Goal: Task Accomplishment & Management: Complete application form

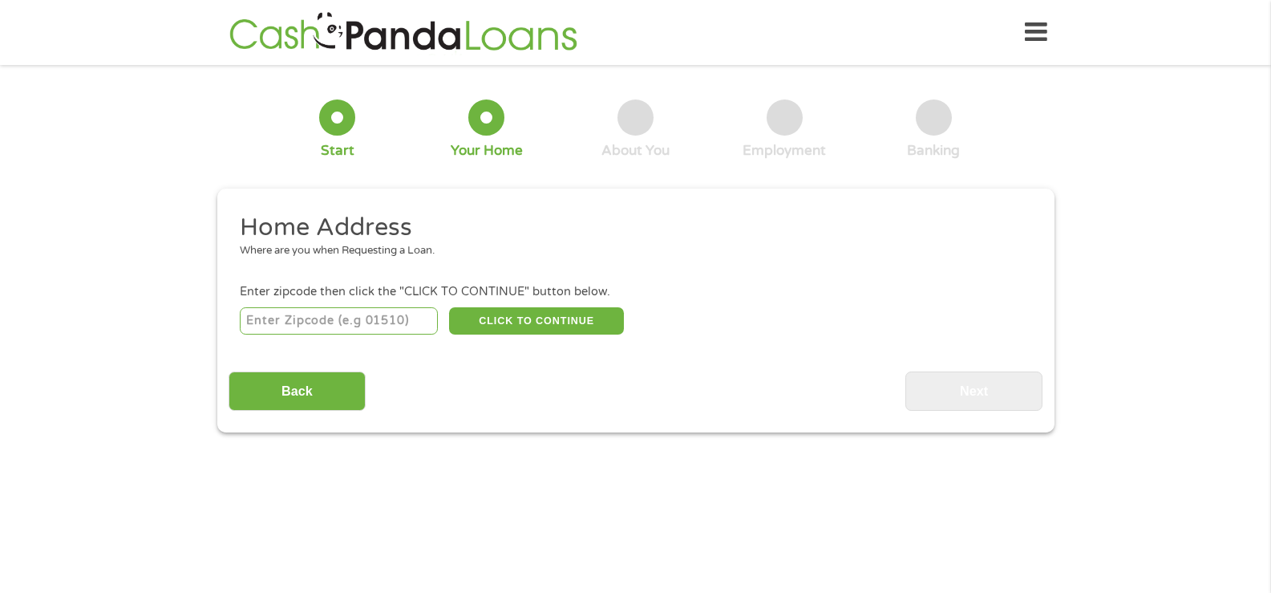
click at [326, 318] on input "number" at bounding box center [339, 320] width 198 height 27
type input "32771"
click at [505, 316] on button "CLICK TO CONTINUE" at bounding box center [536, 320] width 175 height 27
type input "32771"
type input "[PERSON_NAME]"
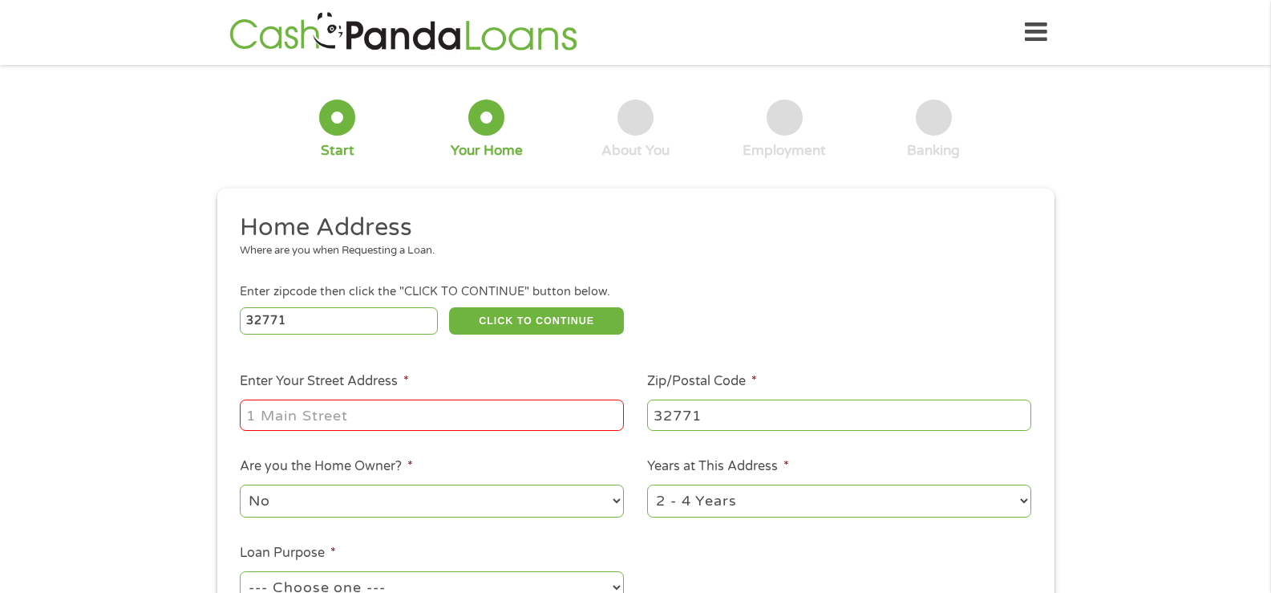
click at [502, 402] on input "Enter Your Street Address *" at bounding box center [432, 414] width 384 height 30
type input "[STREET_ADDRESS]"
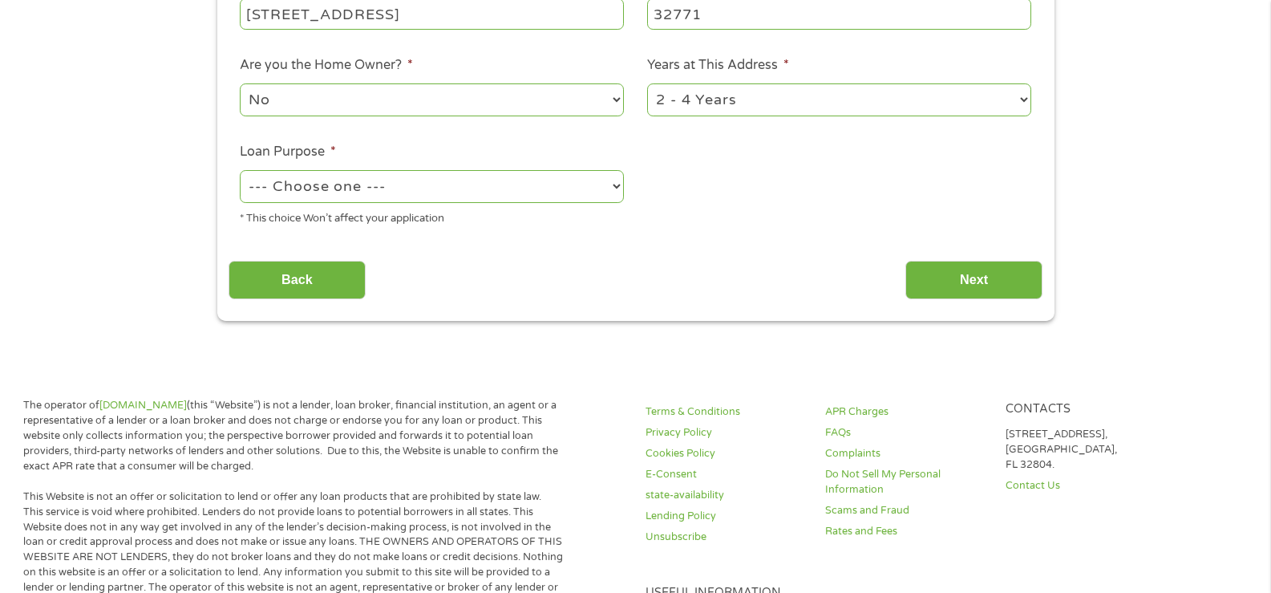
click at [437, 176] on select "--- Choose one --- Pay Bills Debt Consolidation Home Improvement Major Purchase…" at bounding box center [432, 186] width 384 height 33
click at [240, 172] on select "--- Choose one --- Pay Bills Debt Consolidation Home Improvement Major Purchase…" at bounding box center [432, 186] width 384 height 33
click at [426, 197] on select "--- Choose one --- Pay Bills Debt Consolidation Home Improvement Major Purchase…" at bounding box center [432, 186] width 384 height 33
select select "paybills"
click at [240, 172] on select "--- Choose one --- Pay Bills Debt Consolidation Home Improvement Major Purchase…" at bounding box center [432, 186] width 384 height 33
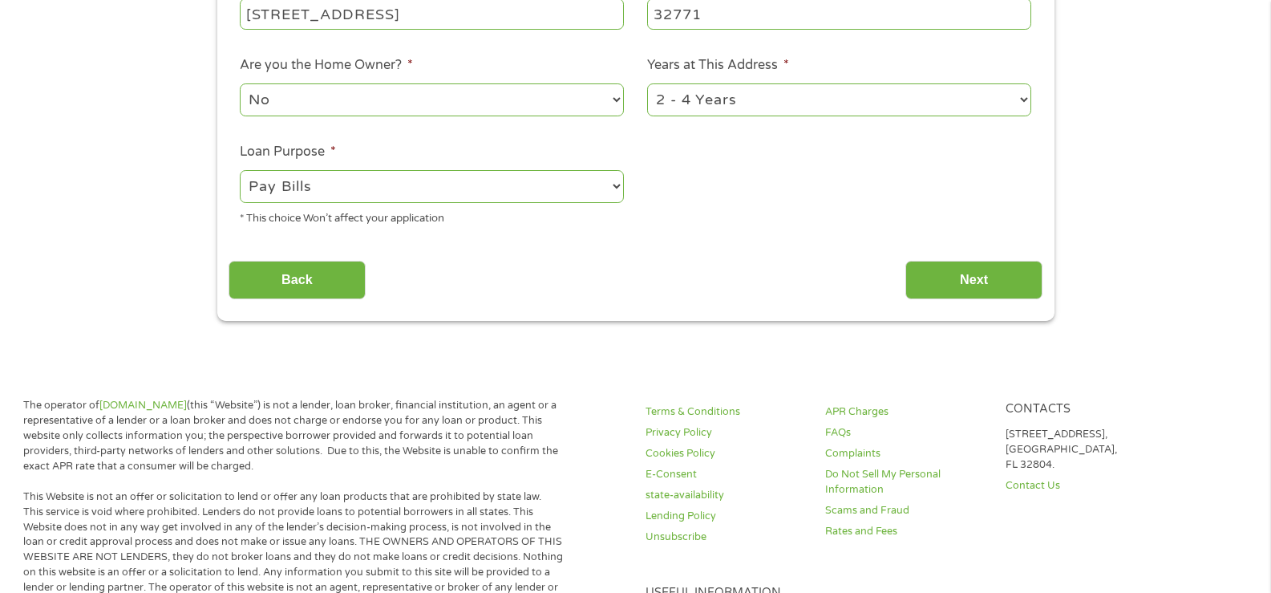
click at [987, 309] on div "This field is hidden when viewing the form gclid This field is hidden when view…" at bounding box center [635, 53] width 837 height 533
click at [968, 285] on input "Next" at bounding box center [974, 280] width 137 height 39
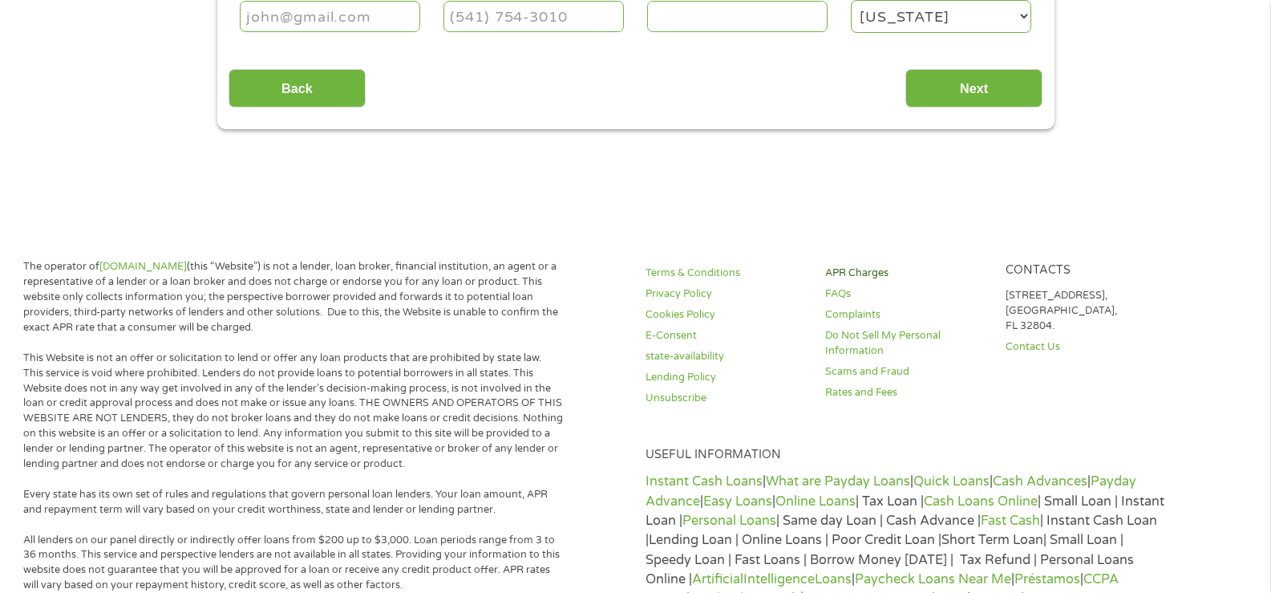
scroll to position [0, 0]
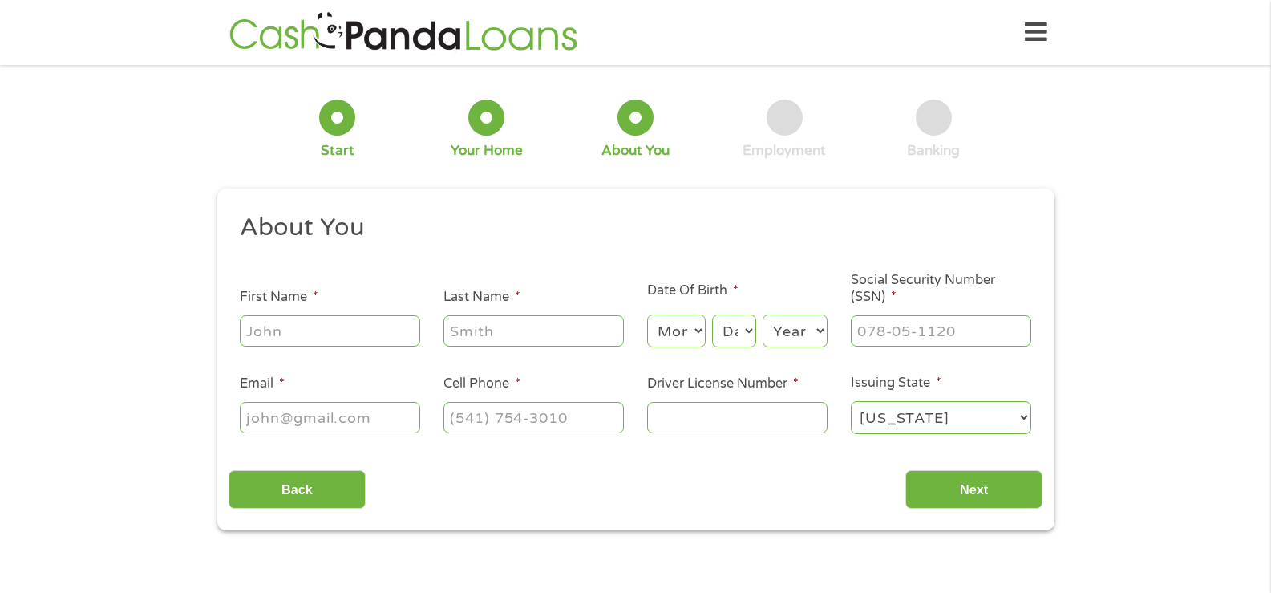
click at [349, 334] on input "First Name *" at bounding box center [330, 330] width 180 height 30
type input "[PERSON_NAME]"
type input "[EMAIL_ADDRESS][DOMAIN_NAME]"
type input "[PHONE_NUMBER]"
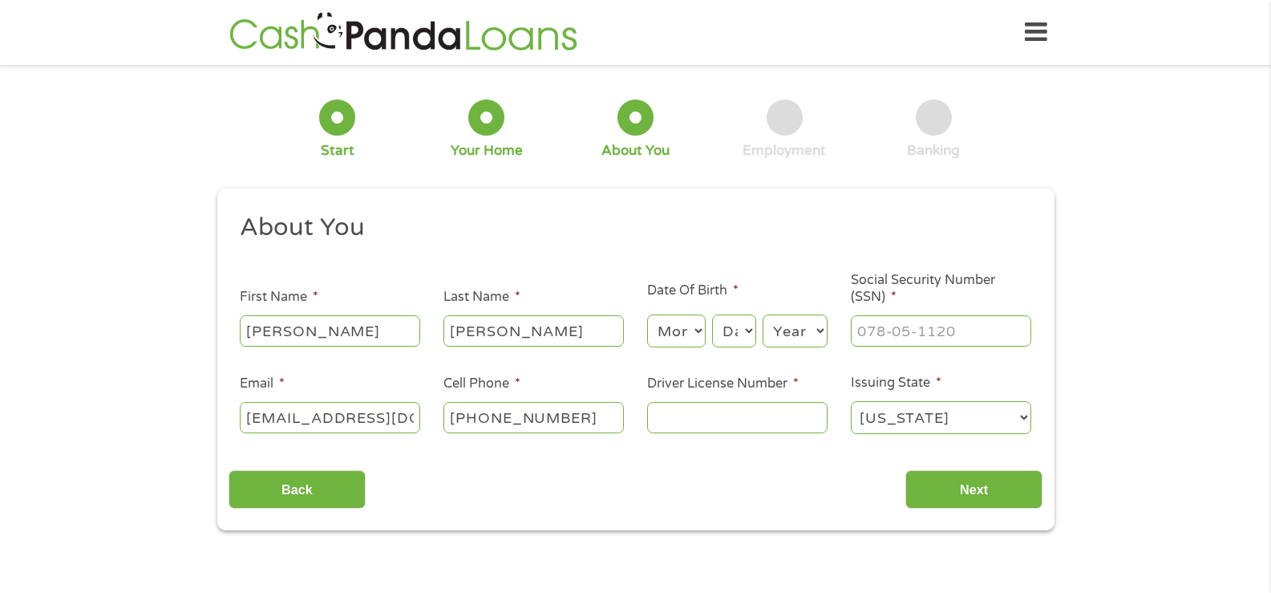
click at [678, 336] on select "Month 1 2 3 4 5 6 7 8 9 10 11 12" at bounding box center [676, 330] width 59 height 33
select select "5"
click at [647, 314] on select "Month 1 2 3 4 5 6 7 8 9 10 11 12" at bounding box center [676, 330] width 59 height 33
click at [723, 326] on select "Day 1 2 3 4 5 6 7 8 9 10 11 12 13 14 15 16 17 18 19 20 21 22 23 24 25 26 27 28 …" at bounding box center [733, 330] width 43 height 33
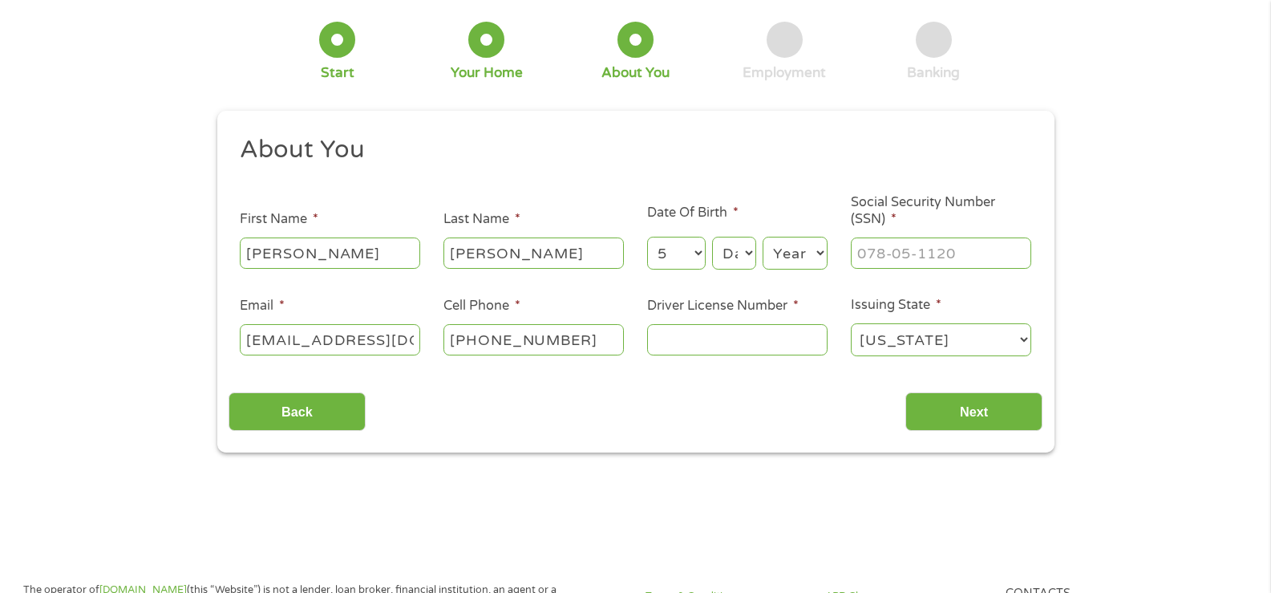
scroll to position [80, 0]
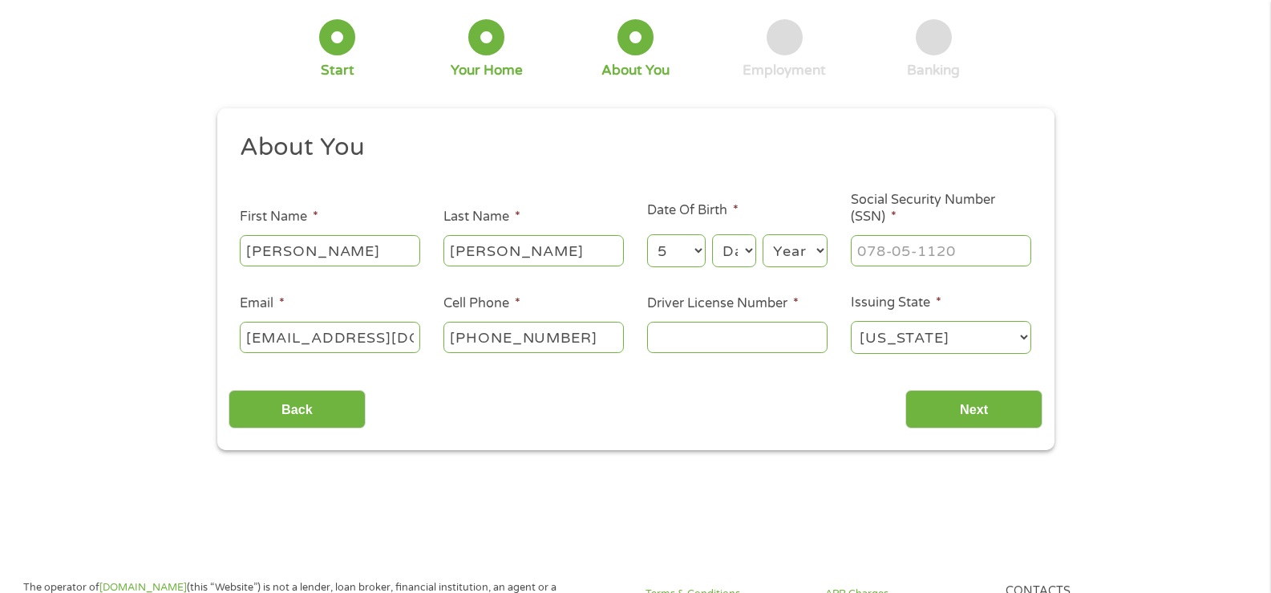
click at [733, 251] on select "Day 1 2 3 4 5 6 7 8 9 10 11 12 13 14 15 16 17 18 19 20 21 22 23 24 25 26 27 28 …" at bounding box center [733, 250] width 43 height 33
select select "26"
click at [712, 234] on select "Day 1 2 3 4 5 6 7 8 9 10 11 12 13 14 15 16 17 18 19 20 21 22 23 24 25 26 27 28 …" at bounding box center [733, 250] width 43 height 33
click at [797, 262] on select "Year [DATE] 2006 2005 2004 2003 2002 2001 2000 1999 1998 1997 1996 1995 1994 19…" at bounding box center [795, 250] width 65 height 33
select select "1998"
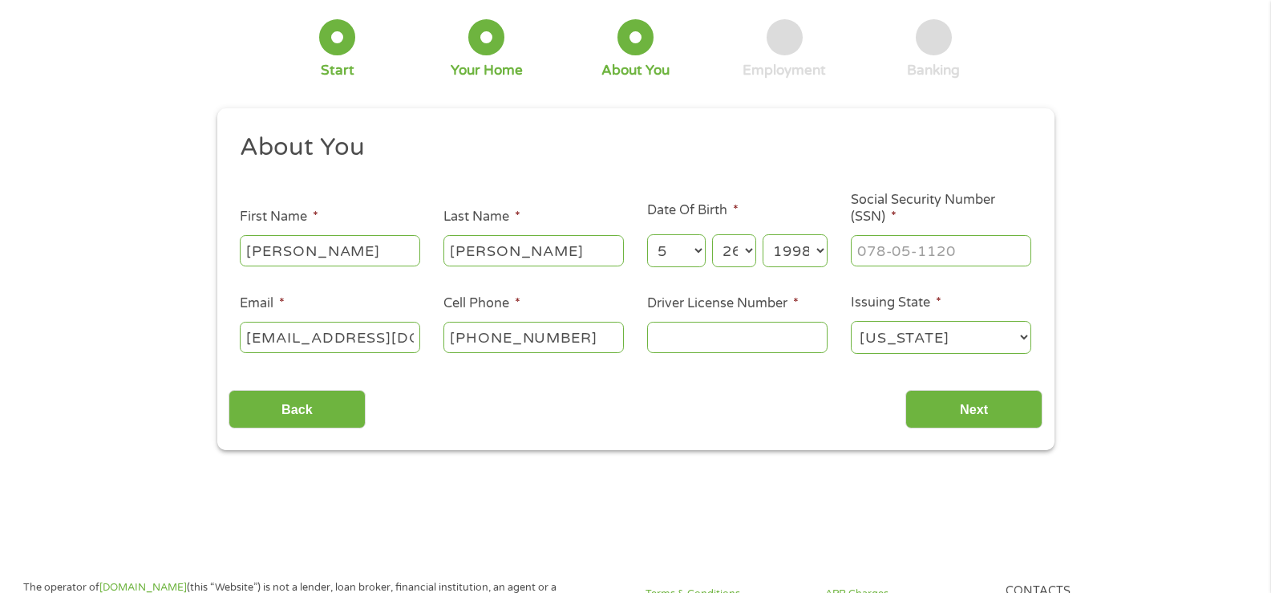
click at [763, 234] on select "Year [DATE] 2006 2005 2004 2003 2002 2001 2000 1999 1998 1997 1996 1995 1994 19…" at bounding box center [795, 250] width 65 height 33
click at [903, 251] on input "___-__-____" at bounding box center [941, 250] width 180 height 30
type input "396-17-6139"
click at [697, 324] on input "Driver License Number *" at bounding box center [737, 337] width 180 height 30
type input "o"
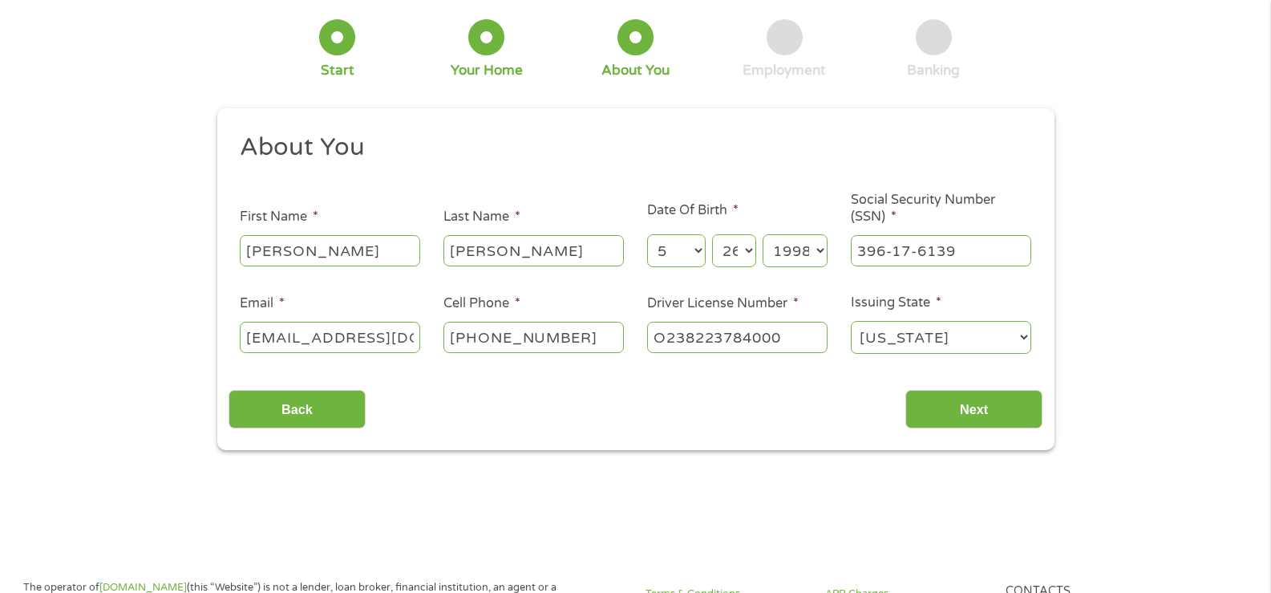
type input "O238223784000"
click at [958, 383] on div "Back Next" at bounding box center [636, 403] width 814 height 51
drag, startPoint x: 951, startPoint y: 404, endPoint x: 959, endPoint y: 406, distance: 8.2
click at [959, 404] on input "Next" at bounding box center [974, 409] width 137 height 39
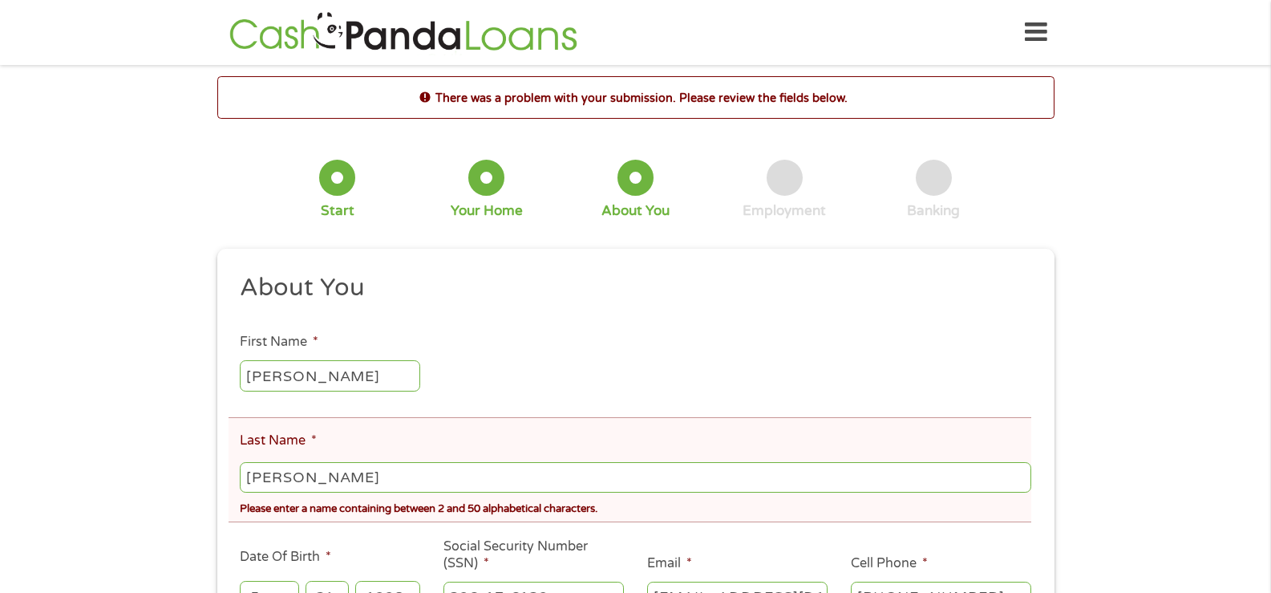
scroll to position [321, 0]
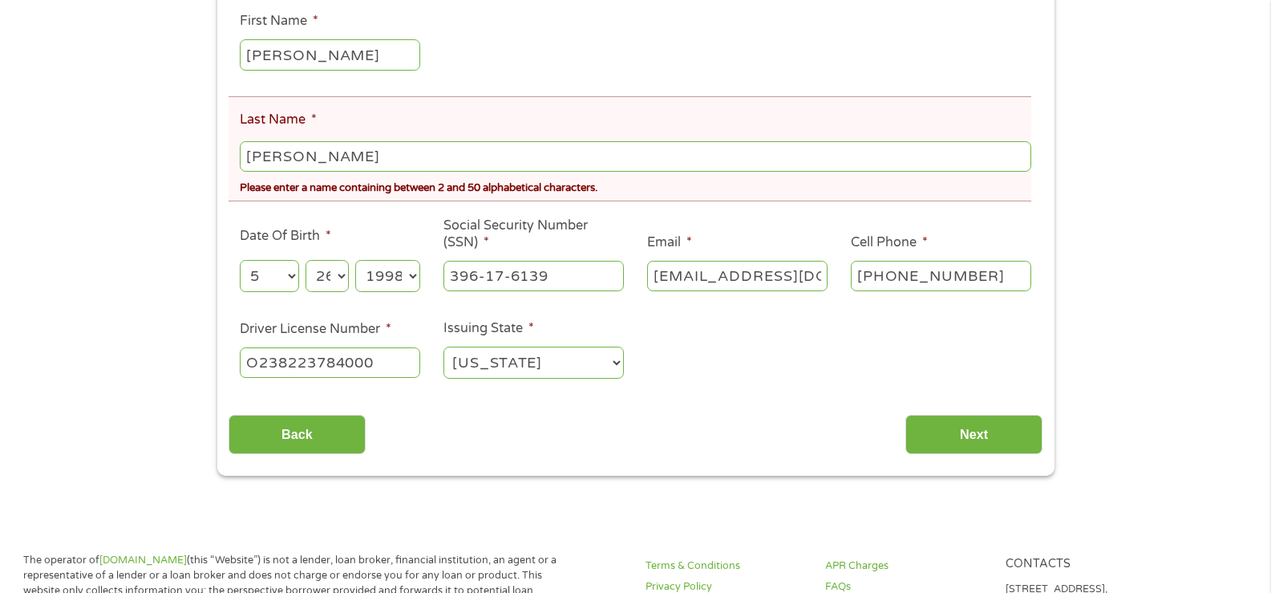
click at [960, 472] on div "This field is hidden when viewing the form gclid This field is hidden when view…" at bounding box center [635, 202] width 837 height 548
click at [955, 435] on input "Next" at bounding box center [974, 434] width 137 height 39
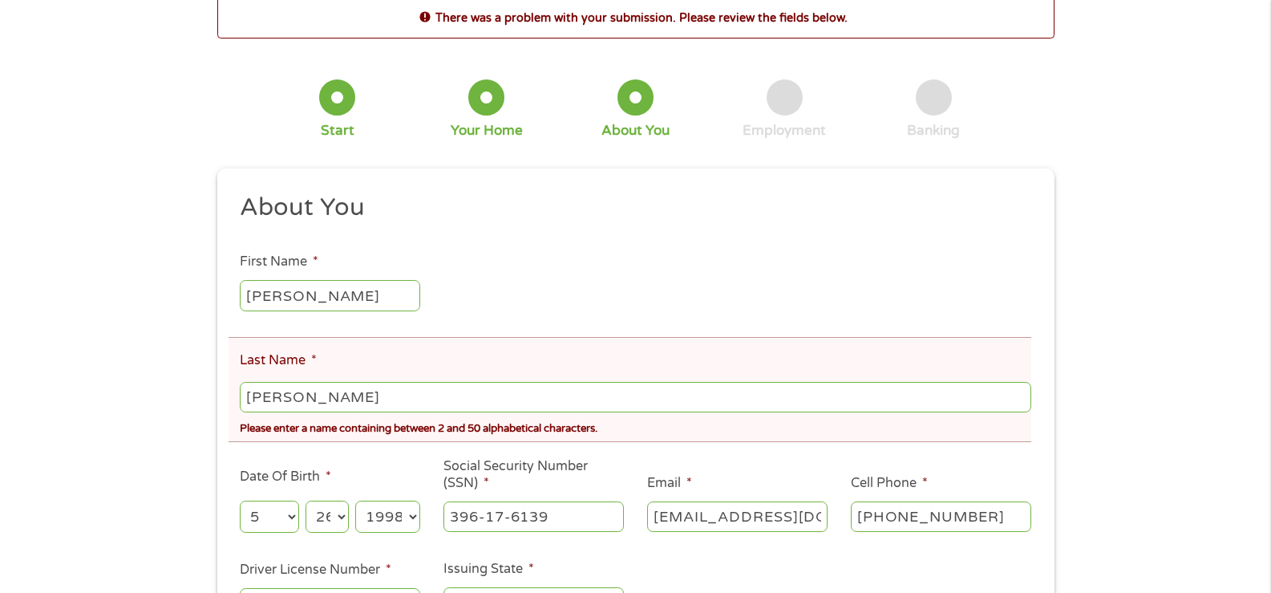
scroll to position [160, 0]
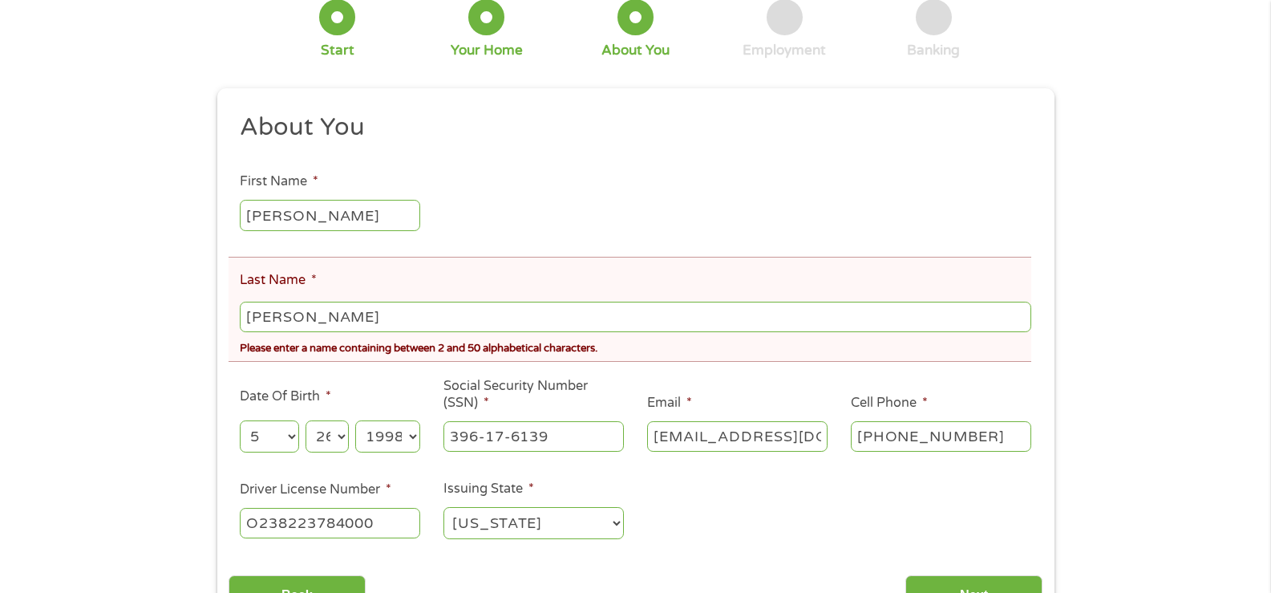
click at [411, 332] on input "[PERSON_NAME]" at bounding box center [635, 317] width 791 height 30
click at [302, 310] on input "[PERSON_NAME]" at bounding box center [635, 317] width 791 height 30
click at [371, 316] on input "[PERSON_NAME]" at bounding box center [635, 317] width 791 height 30
type input "O"
type input "[GEOGRAPHIC_DATA]"
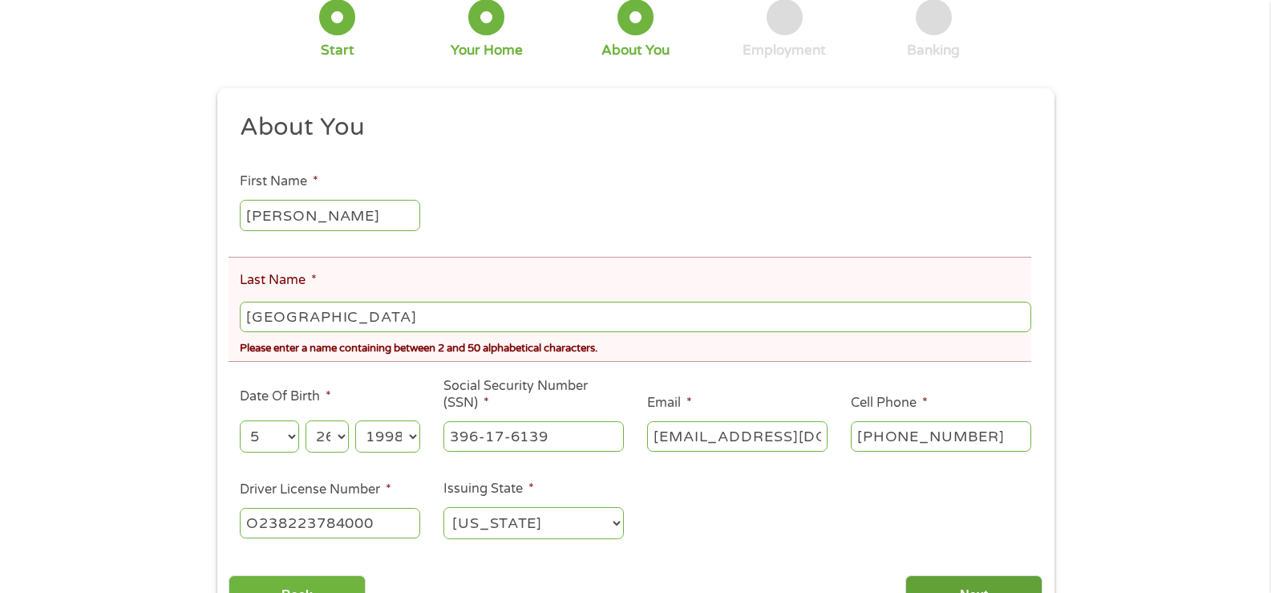
click at [951, 589] on input "Next" at bounding box center [974, 594] width 137 height 39
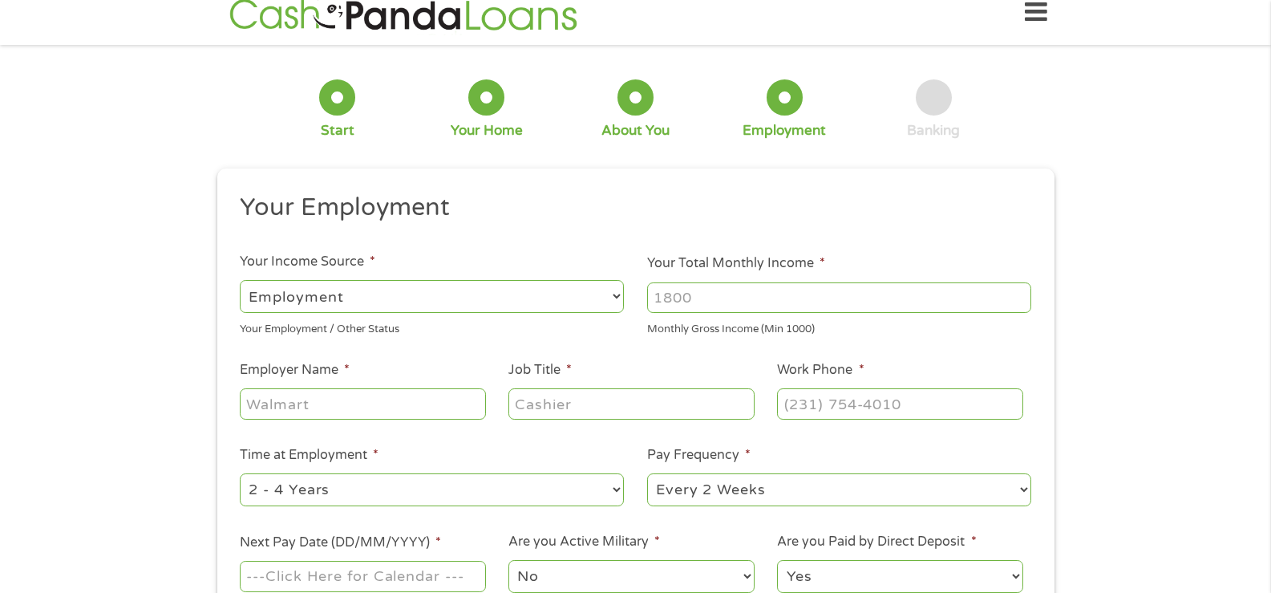
click at [829, 299] on input "Your Total Monthly Income *" at bounding box center [839, 297] width 384 height 30
type input "2400"
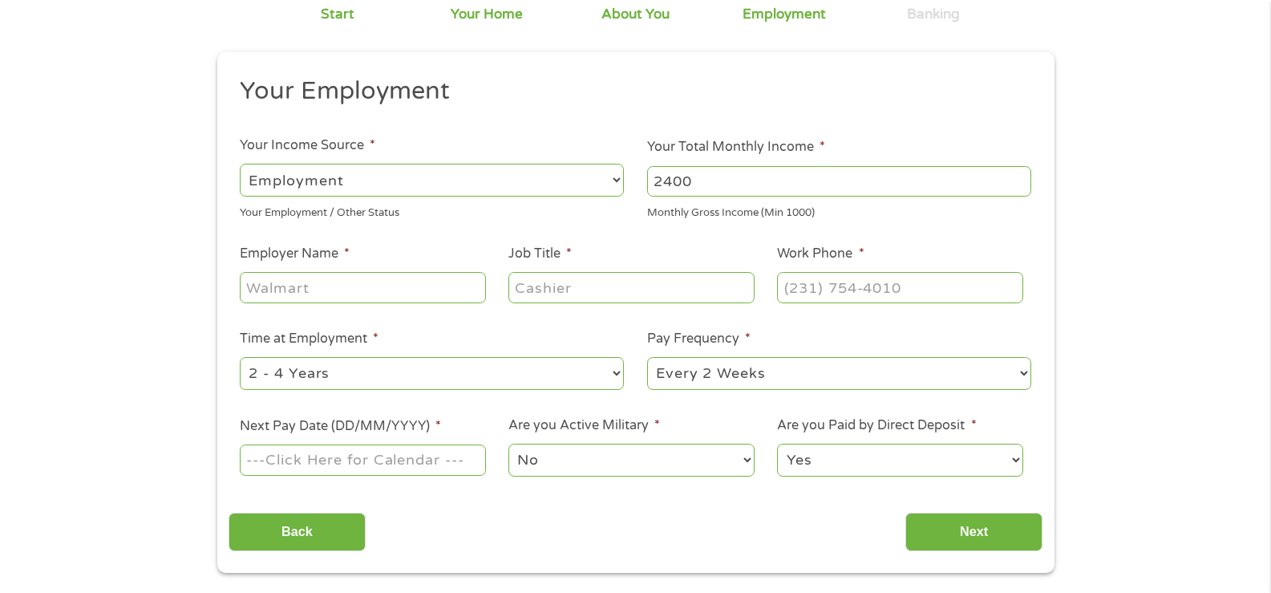
drag, startPoint x: 631, startPoint y: 402, endPoint x: 640, endPoint y: 395, distance: 11.4
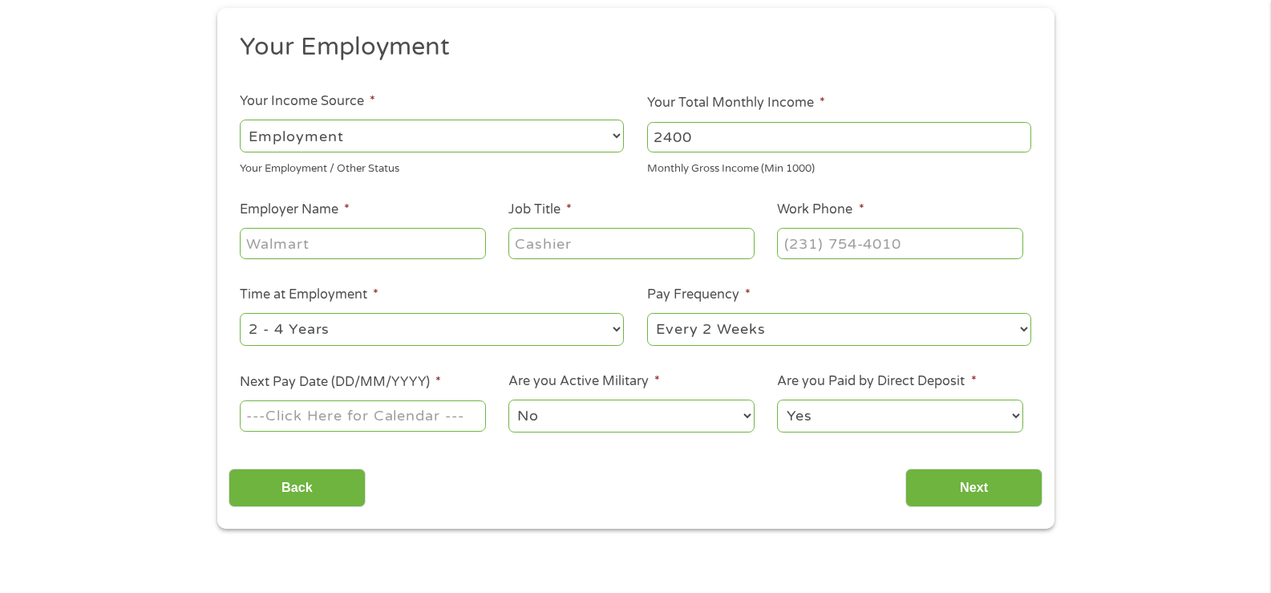
drag, startPoint x: 640, startPoint y: 395, endPoint x: 430, endPoint y: 408, distance: 210.6
click at [430, 408] on input "Next Pay Date (DD/MM/YYYY) *" at bounding box center [362, 415] width 245 height 30
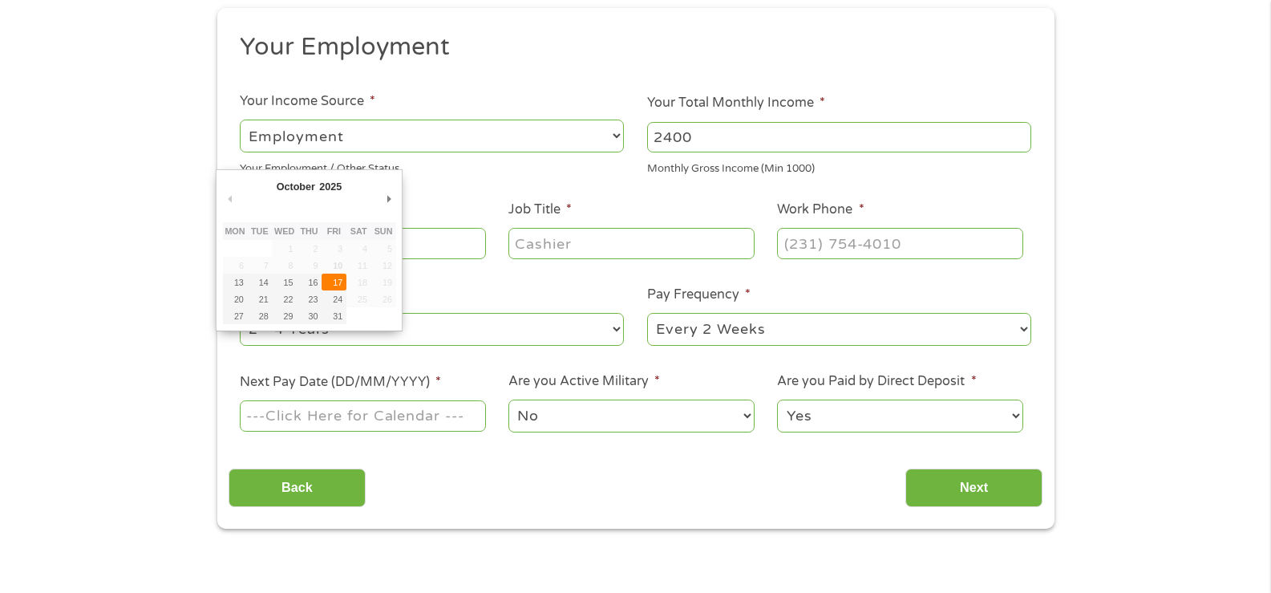
type input "[DATE]"
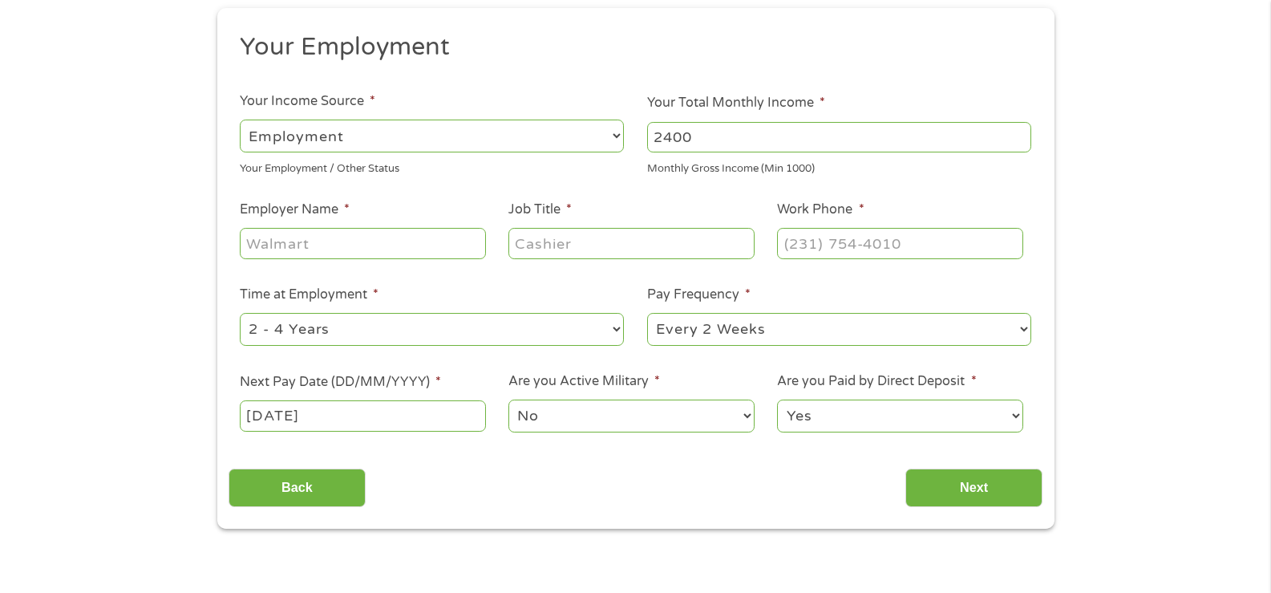
click at [417, 245] on input "Employer Name *" at bounding box center [362, 243] width 245 height 30
type input "s"
type input "[PERSON_NAME] INFINITI"
type input "RECEPTIONIST"
click at [802, 247] on input "(___) ___-____" at bounding box center [899, 243] width 245 height 30
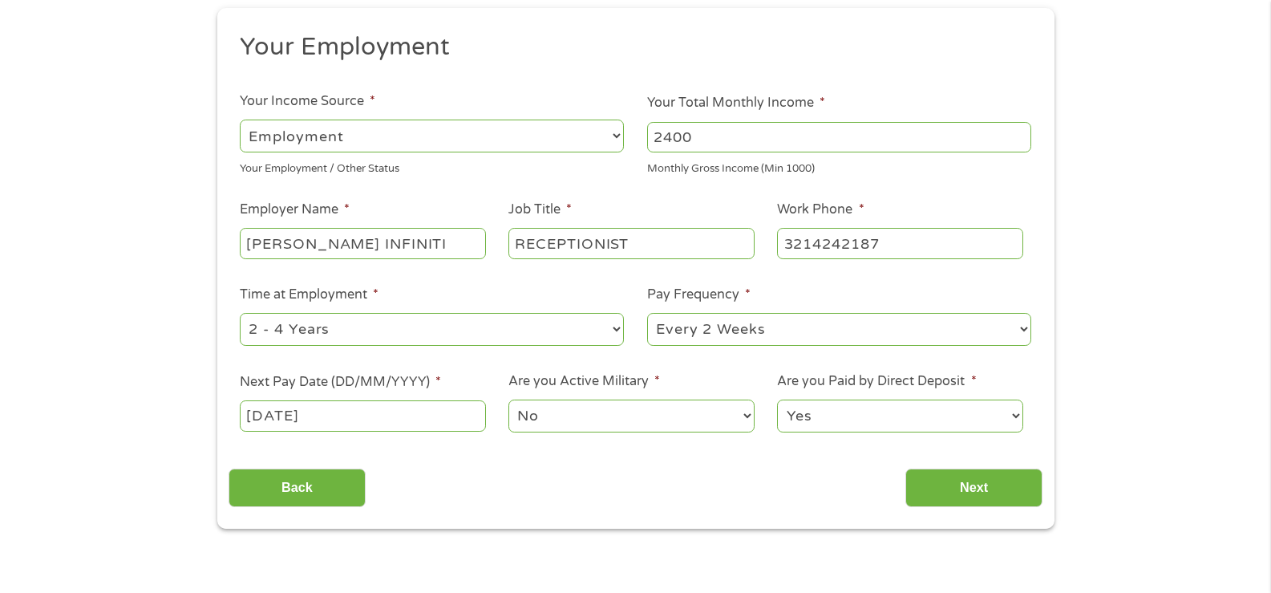
type input "[PHONE_NUMBER]"
click at [973, 475] on input "Next" at bounding box center [974, 487] width 137 height 39
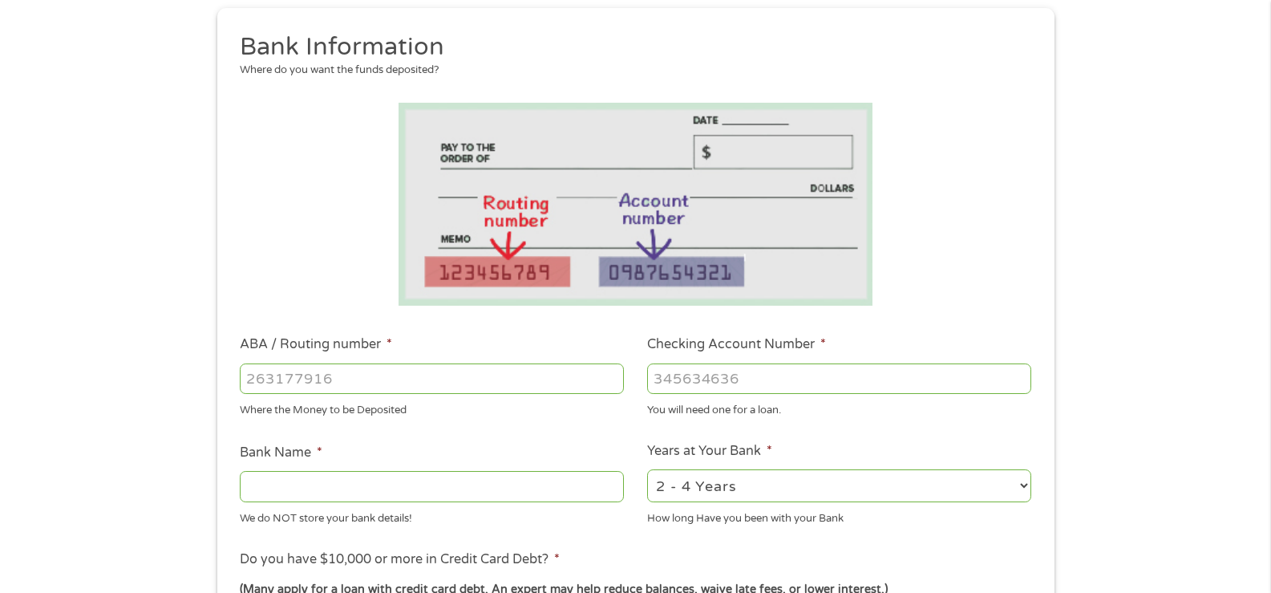
scroll to position [0, 0]
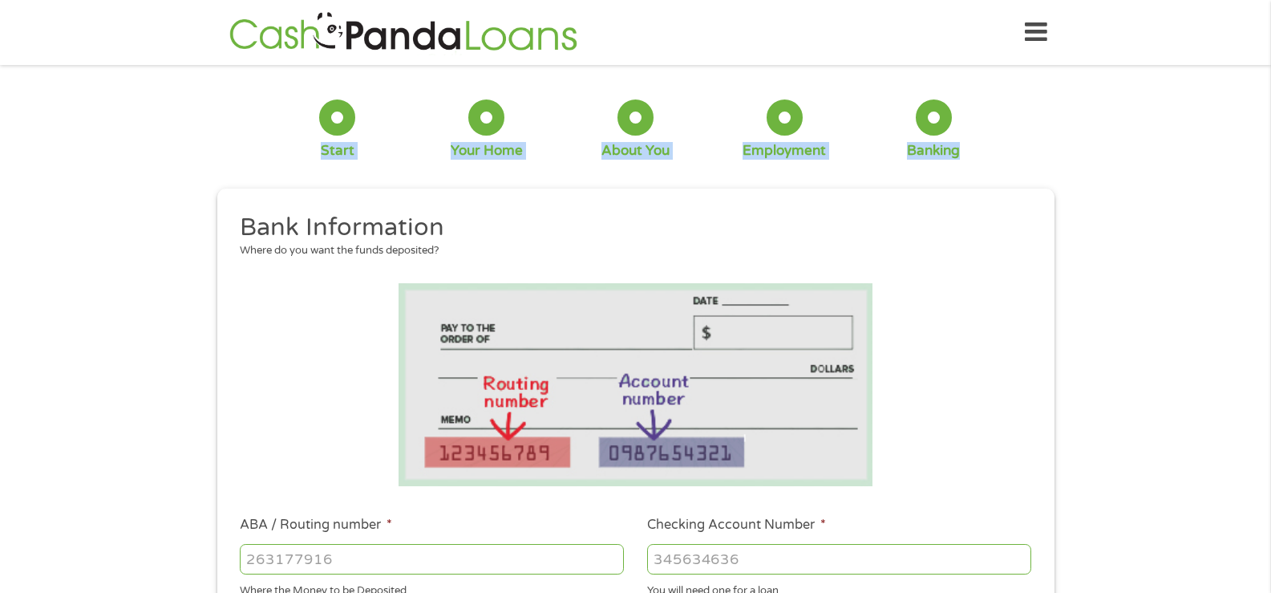
drag, startPoint x: 1267, startPoint y: 29, endPoint x: 1275, endPoint y: 102, distance: 73.4
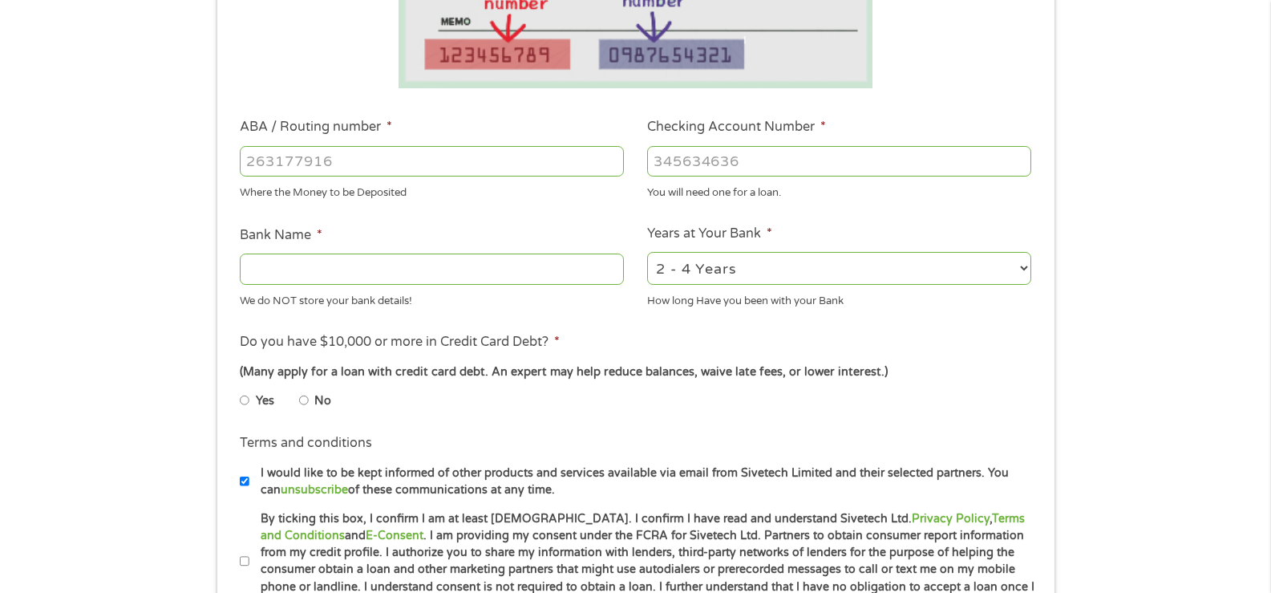
scroll to position [427, 0]
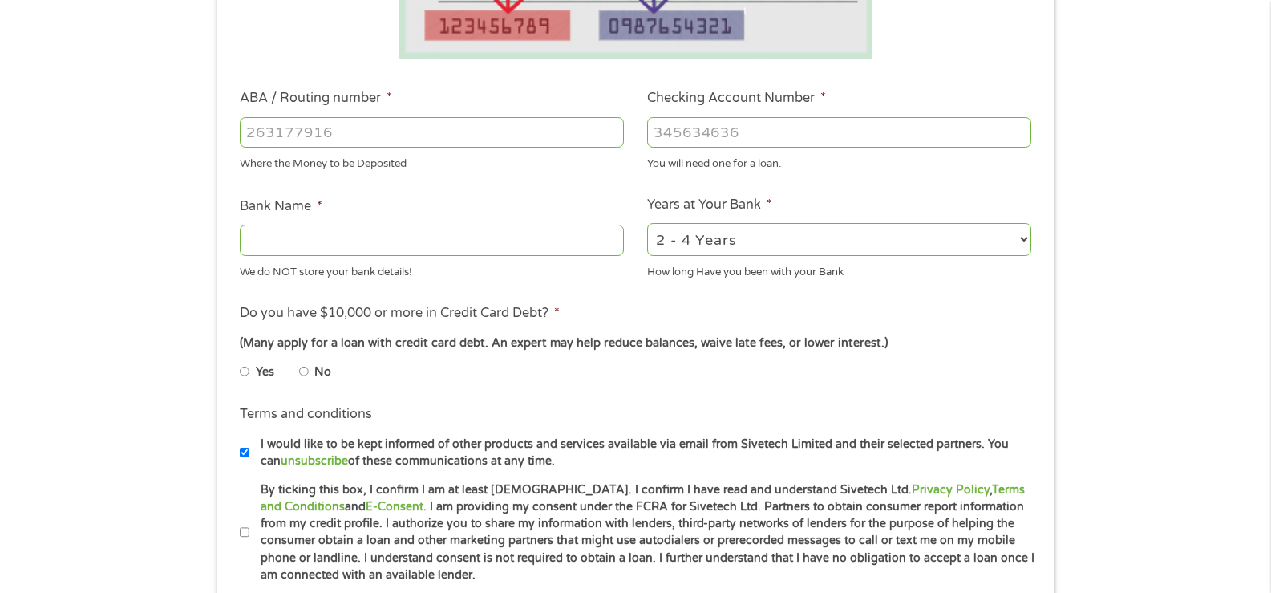
click at [461, 227] on input "Bank Name *" at bounding box center [432, 240] width 384 height 30
click at [436, 136] on input "ABA / Routing number *" at bounding box center [432, 132] width 384 height 30
click at [391, 122] on input "ABA / Routing number *" at bounding box center [432, 132] width 384 height 30
click at [725, 129] on input "Checking Account Number *" at bounding box center [839, 132] width 384 height 30
type input "6120992851"
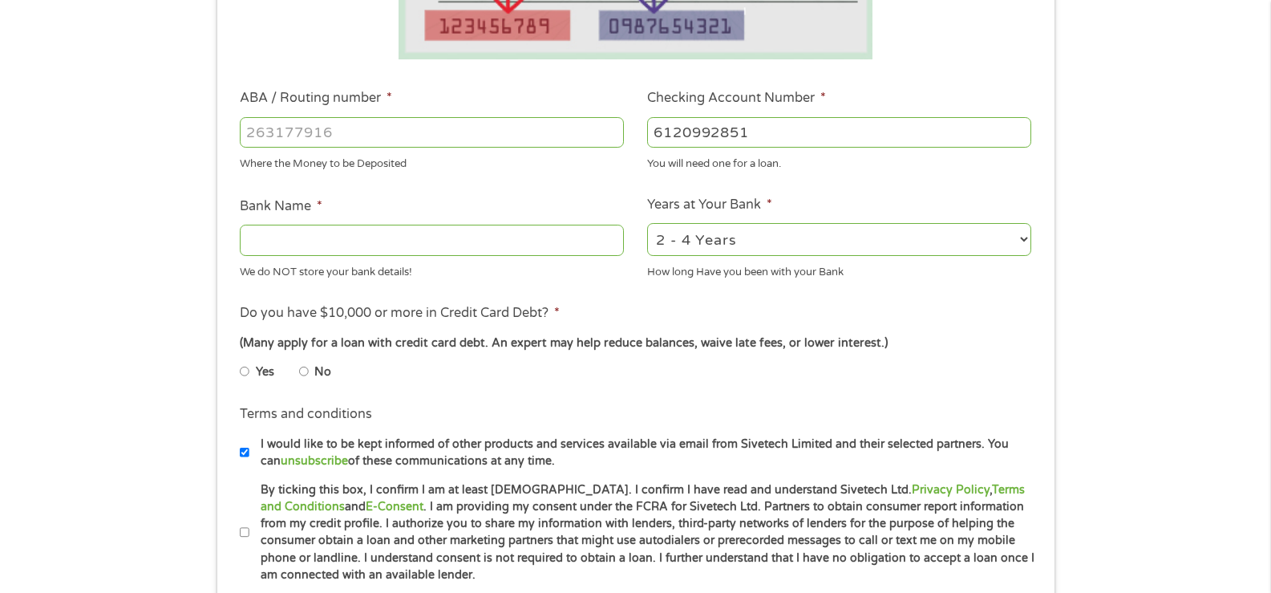
click at [399, 122] on input "ABA / Routing number *" at bounding box center [432, 132] width 384 height 30
type input "063107513"
type input "[PERSON_NAME] FARGO BANK"
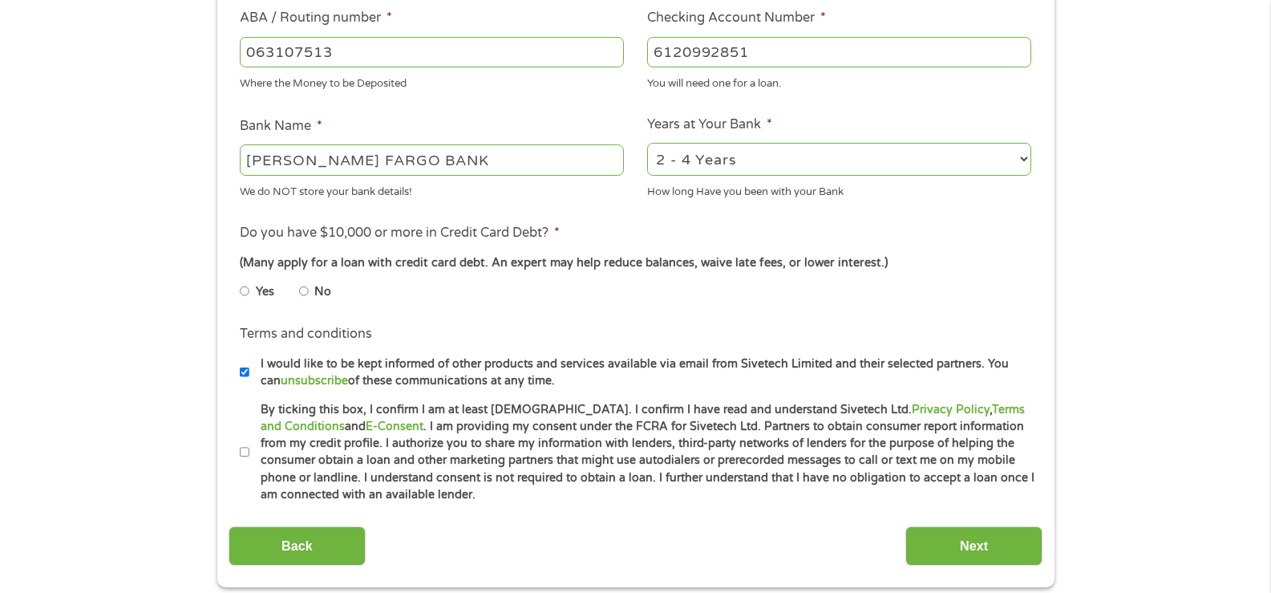
type input "063107513"
click at [323, 296] on label "No" at bounding box center [322, 292] width 17 height 18
click at [309, 296] on input "No" at bounding box center [304, 291] width 10 height 26
radio input "true"
click at [271, 298] on label "Yes" at bounding box center [265, 292] width 18 height 18
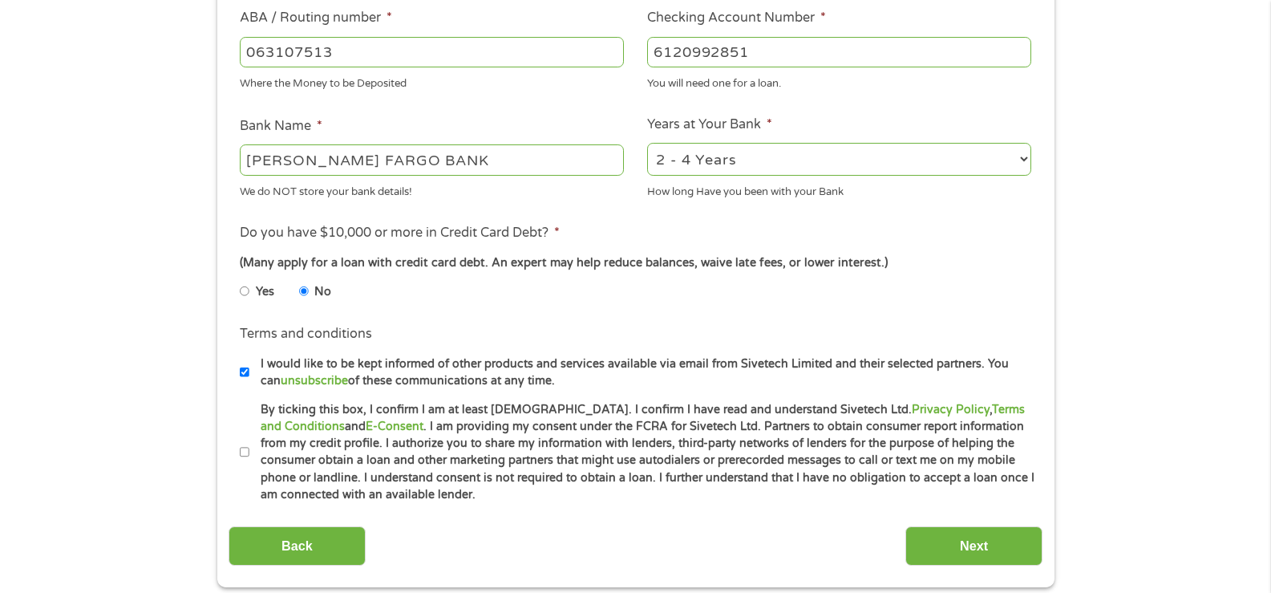
click at [249, 298] on input "Yes" at bounding box center [245, 291] width 10 height 26
radio input "true"
drag, startPoint x: 317, startPoint y: 293, endPoint x: 326, endPoint y: 295, distance: 9.1
click at [317, 294] on label "No" at bounding box center [322, 292] width 17 height 18
click at [309, 294] on input "No" at bounding box center [304, 291] width 10 height 26
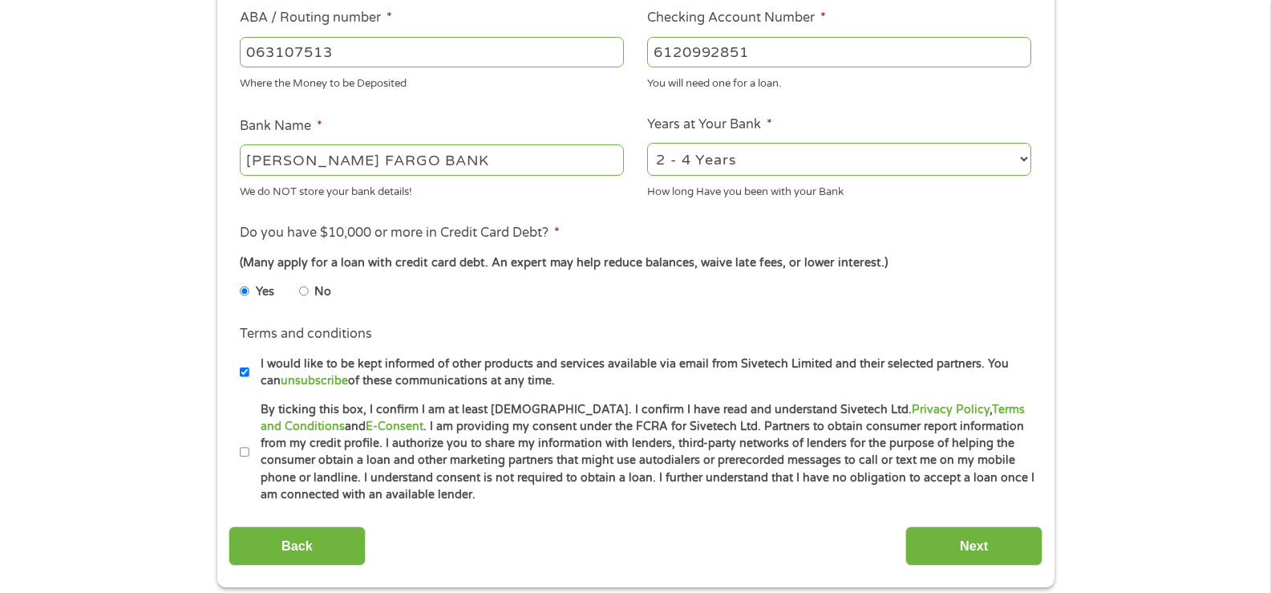
radio input "true"
click at [249, 447] on label "By ticking this box, I confirm I am at least [DEMOGRAPHIC_DATA]. I confirm I ha…" at bounding box center [642, 452] width 787 height 103
click at [249, 447] on input "By ticking this box, I confirm I am at least [DEMOGRAPHIC_DATA]. I confirm I ha…" at bounding box center [245, 453] width 10 height 26
checkbox input "true"
click at [946, 553] on input "Next" at bounding box center [974, 545] width 137 height 39
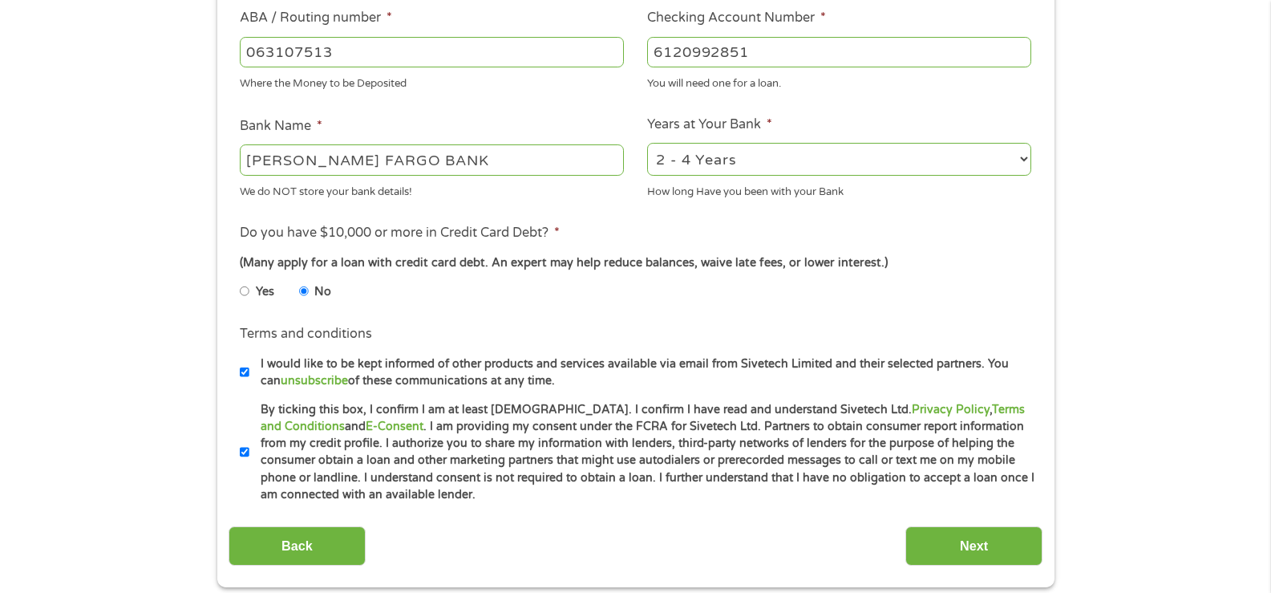
scroll to position [0, 0]
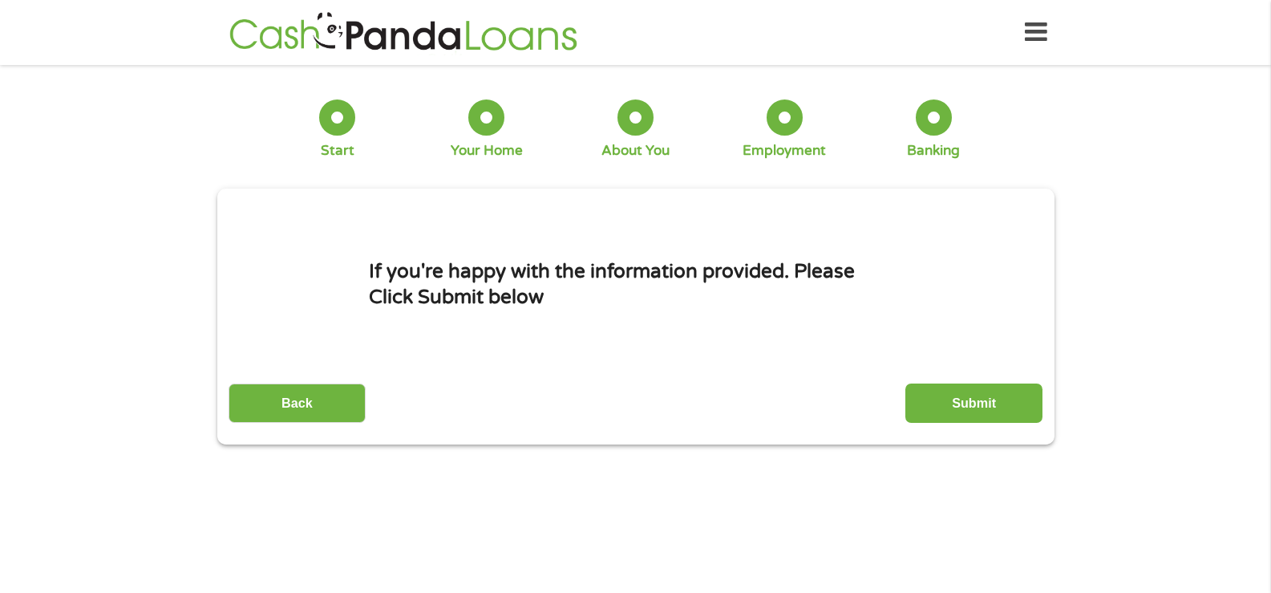
click at [963, 412] on input "Submit" at bounding box center [974, 402] width 137 height 39
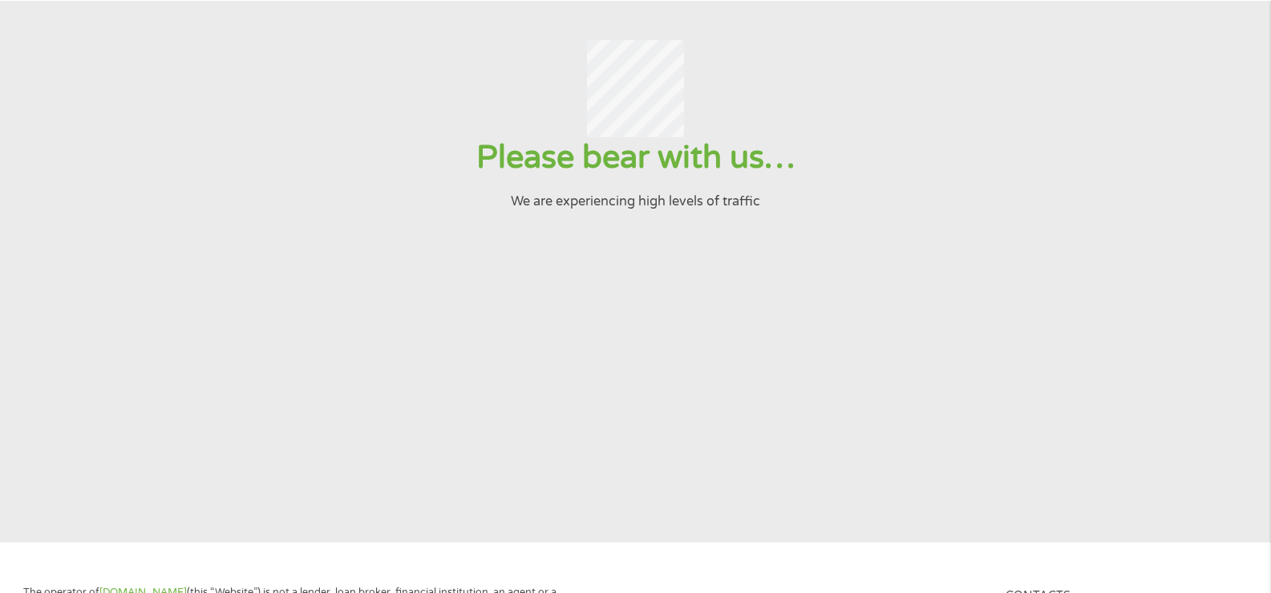
scroll to position [83, 0]
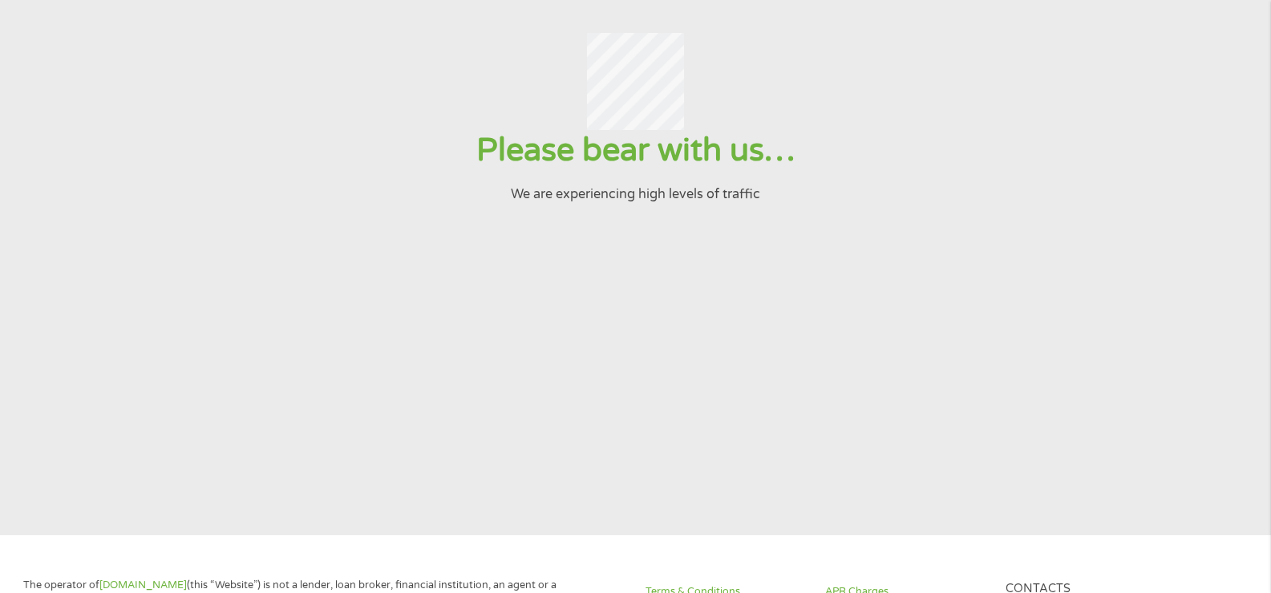
click at [632, 152] on h1 "Please bear with us…" at bounding box center [635, 150] width 1232 height 41
click at [639, 221] on section "Please bear with us… We are experiencing high levels of traffic" at bounding box center [635, 264] width 1271 height 541
